Goal: Information Seeking & Learning: Learn about a topic

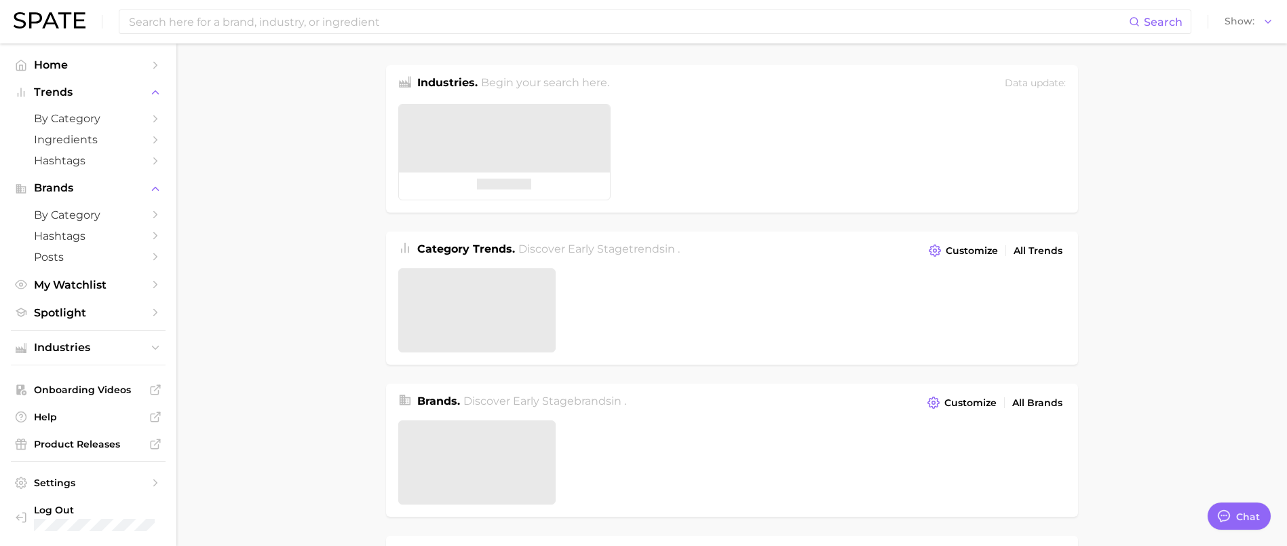
type textarea "x"
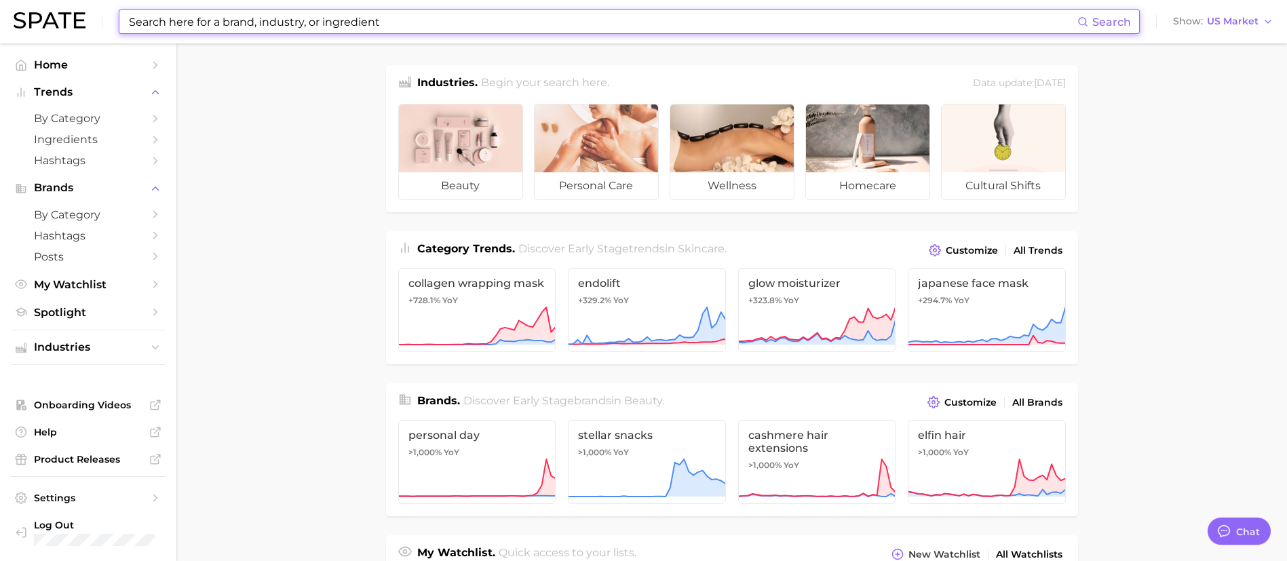
click at [361, 23] on input at bounding box center [603, 21] width 950 height 23
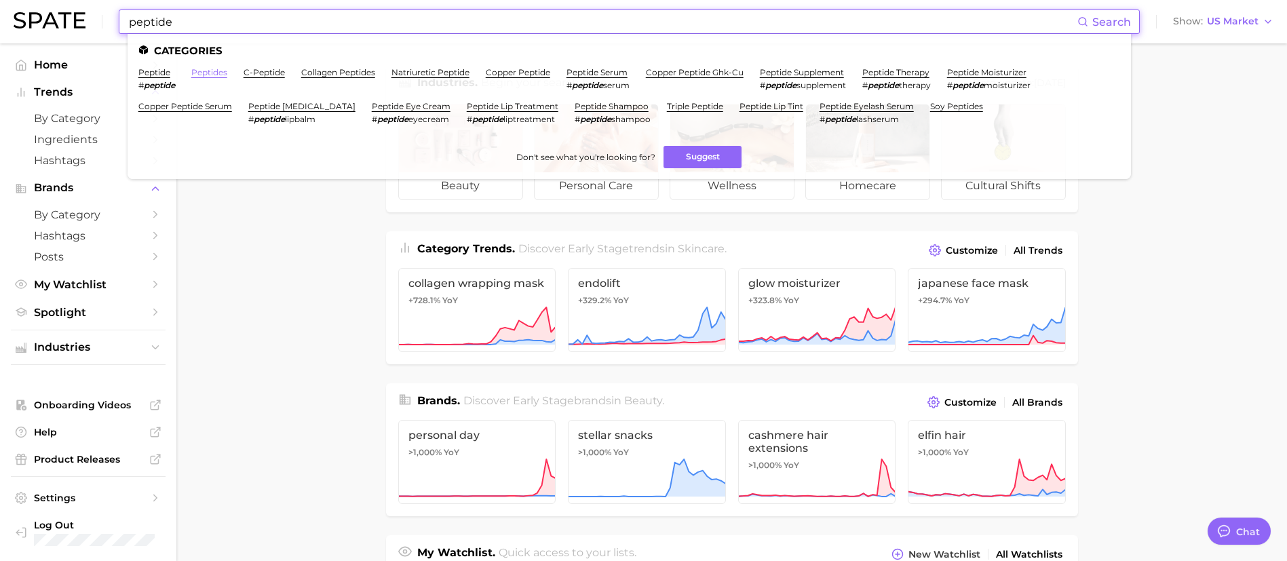
type input "peptide"
click at [213, 77] on link "peptides" at bounding box center [209, 72] width 36 height 10
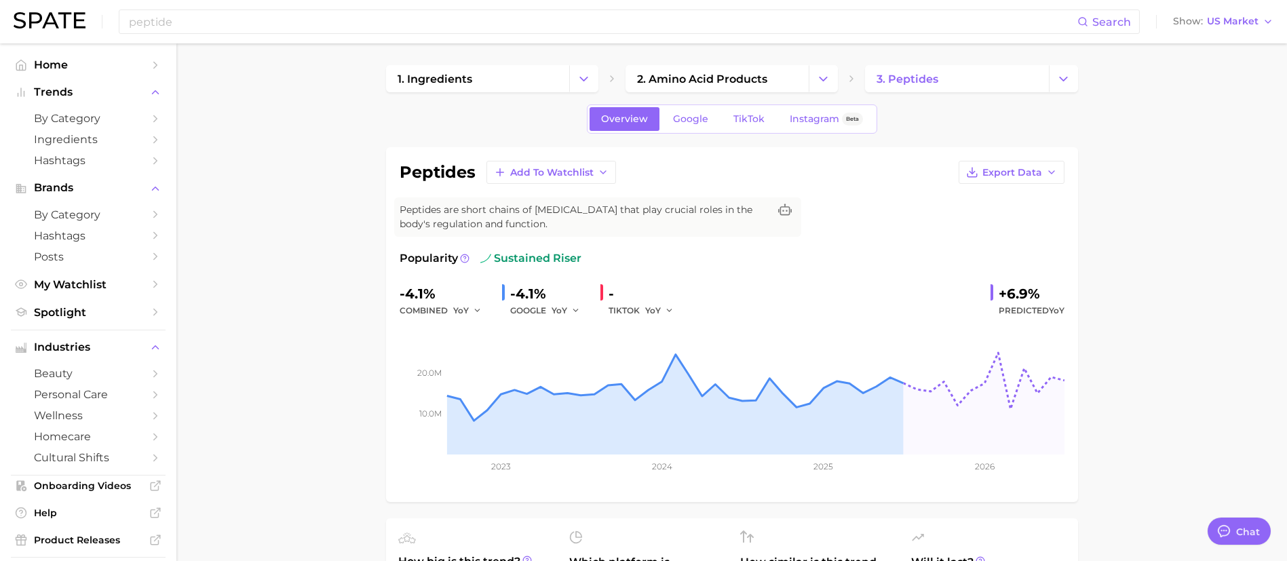
type textarea "x"
click at [300, 3] on div "peptide Search Show US Market" at bounding box center [644, 21] width 1260 height 43
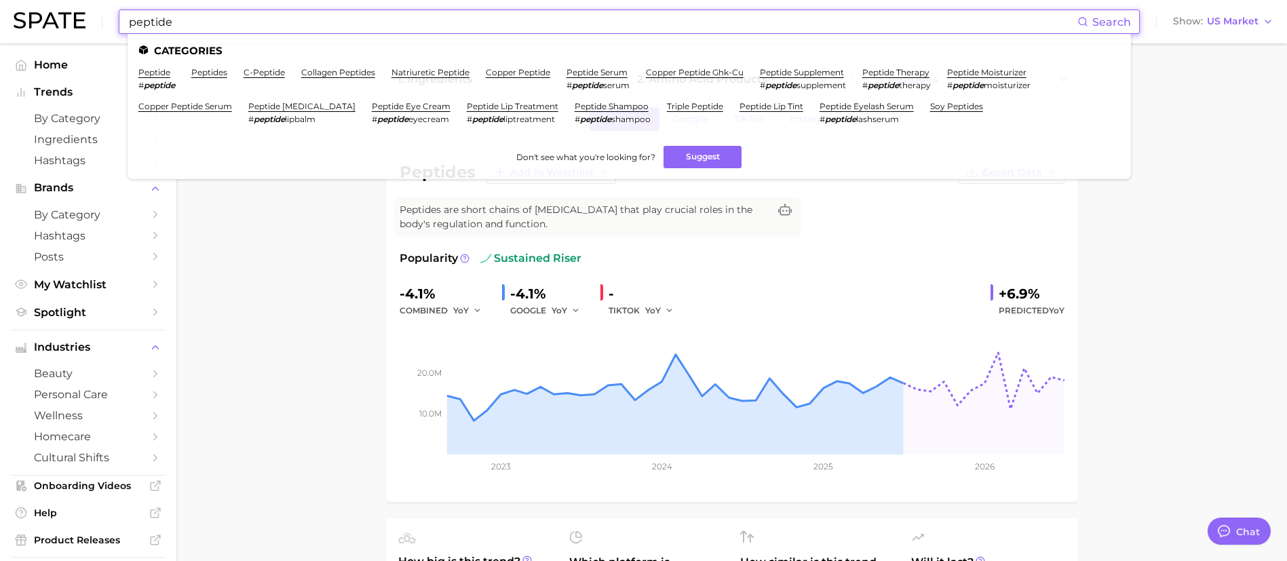
click at [296, 24] on input "peptide" at bounding box center [603, 21] width 950 height 23
click at [142, 75] on link "peptide" at bounding box center [154, 72] width 32 height 10
